Goal: Task Accomplishment & Management: Manage account settings

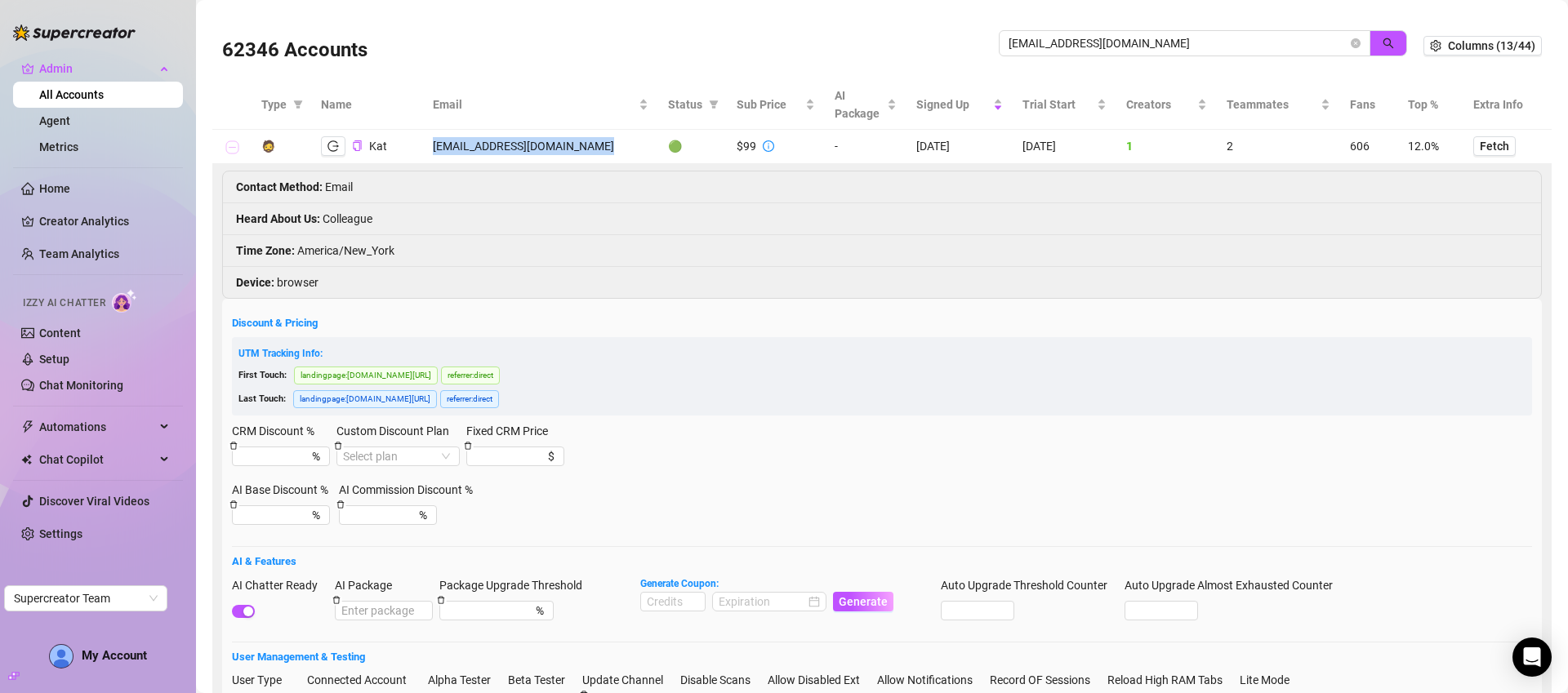
click at [226, 145] on button "Collapse row" at bounding box center [231, 147] width 13 height 13
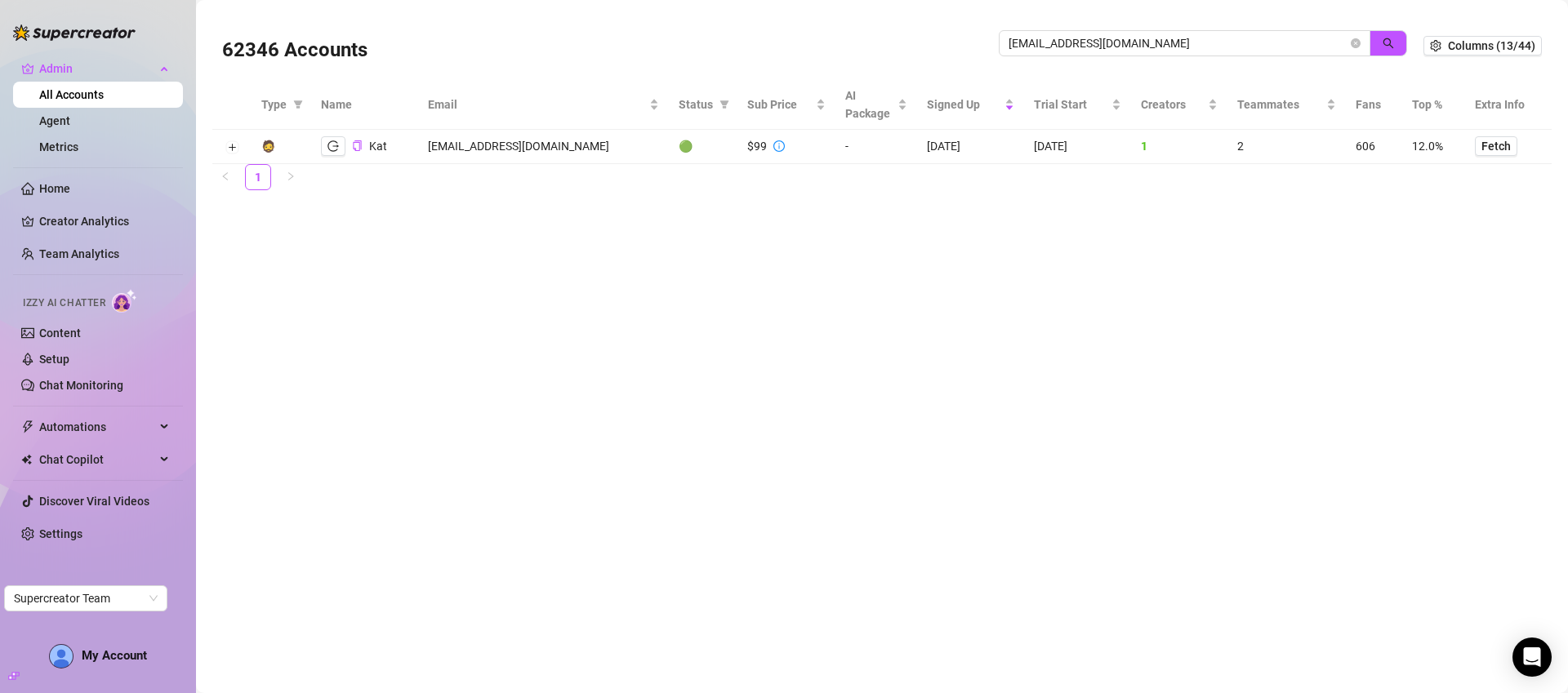
click at [416, 51] on div "62346 Accounts" at bounding box center [611, 45] width 777 height 55
click at [1360, 33] on span "smartyteamboss@gmail.com" at bounding box center [1185, 43] width 372 height 26
click at [1352, 48] on span at bounding box center [1356, 43] width 10 height 18
click at [1356, 43] on icon "close-circle" at bounding box center [1356, 43] width 10 height 10
click at [1360, 45] on span at bounding box center [1356, 43] width 10 height 18
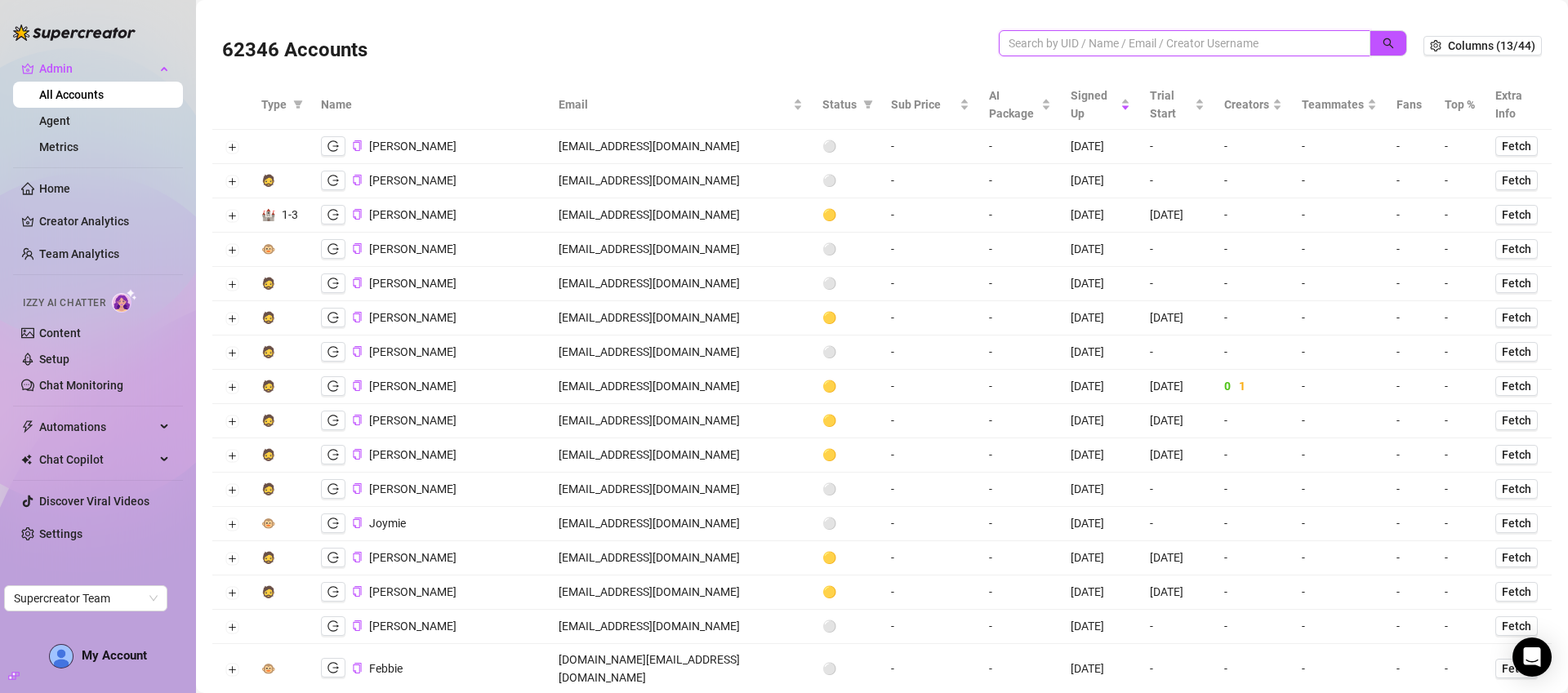
click at [1137, 43] on input "search" at bounding box center [1178, 43] width 339 height 18
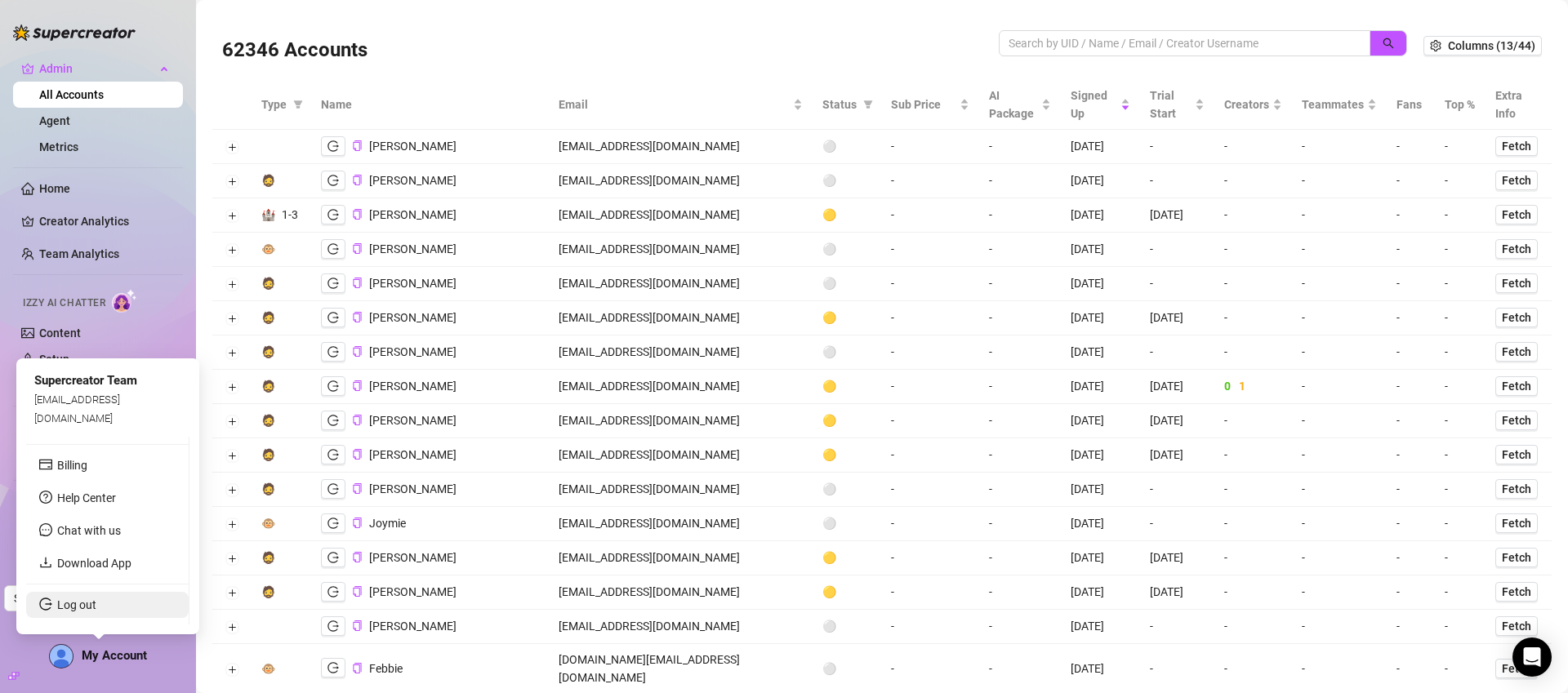
click at [79, 604] on link "Log out" at bounding box center [77, 604] width 39 height 13
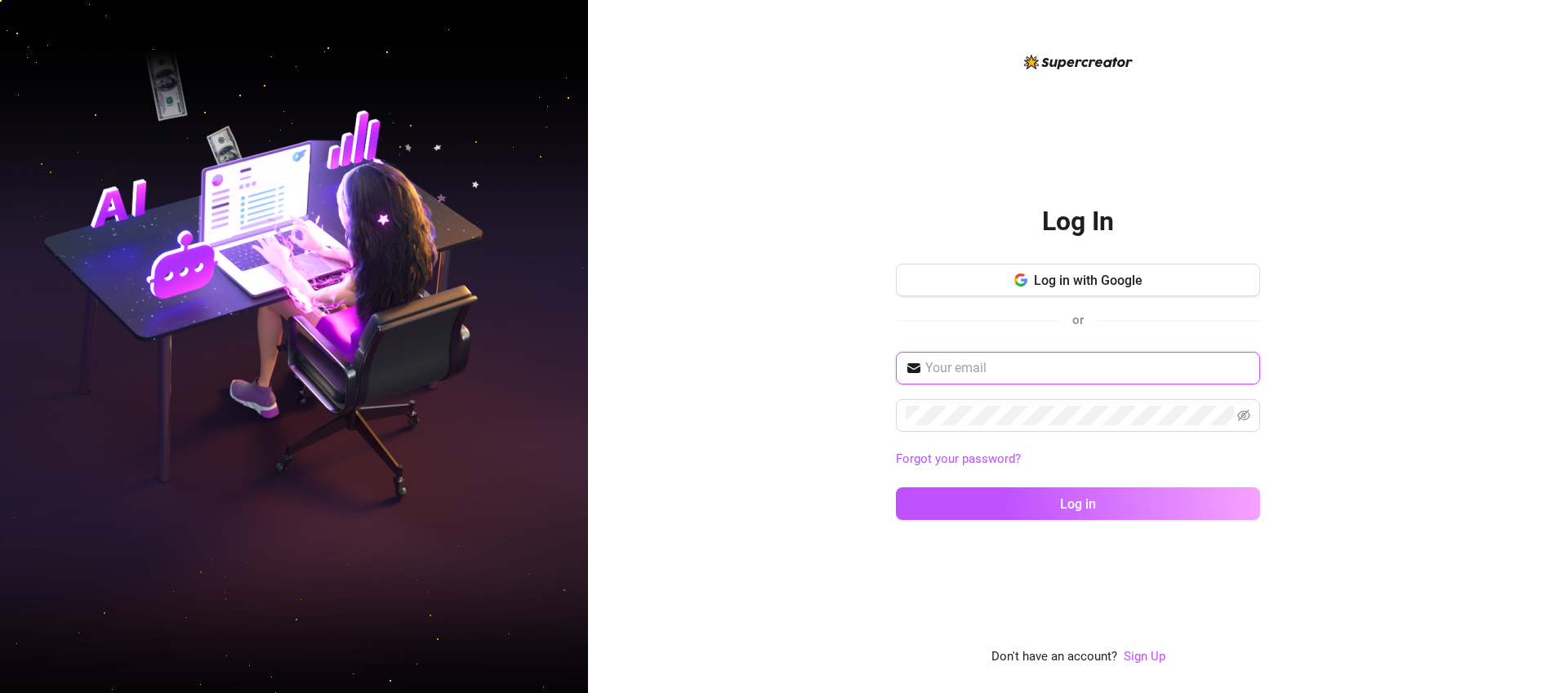
type input "josephoh2011@gmail.com"
click at [1061, 278] on span "Log in with Google" at bounding box center [1089, 280] width 109 height 16
click at [1087, 275] on span "Log in with Google" at bounding box center [1089, 280] width 109 height 16
